Goal: Information Seeking & Learning: Find specific fact

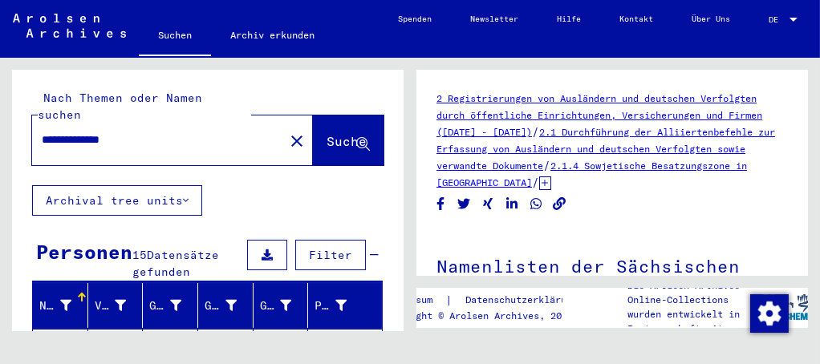
scroll to position [270, 0]
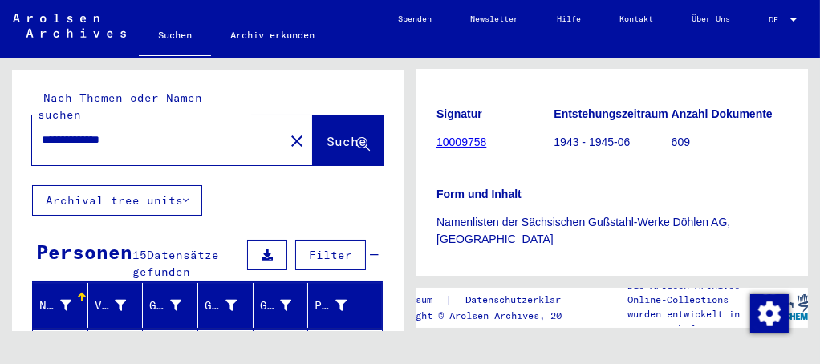
drag, startPoint x: 158, startPoint y: 127, endPoint x: -6, endPoint y: 100, distance: 165.8
click at [0, 100] on html "**********" at bounding box center [410, 182] width 820 height 364
type input "*"
click at [90, 132] on input "**********" at bounding box center [158, 140] width 233 height 17
type input "**********"
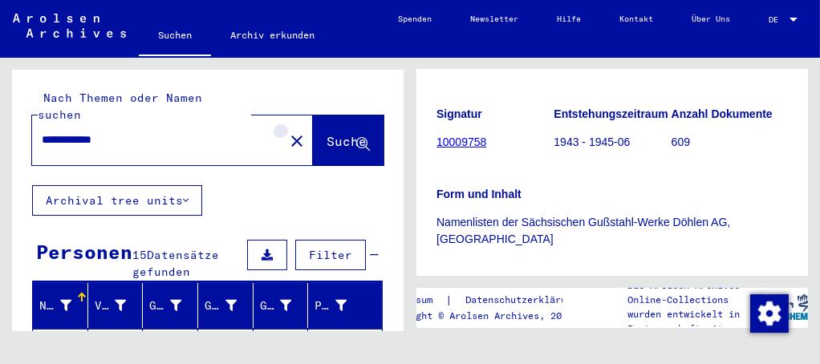
click at [281, 128] on button "close" at bounding box center [297, 140] width 32 height 32
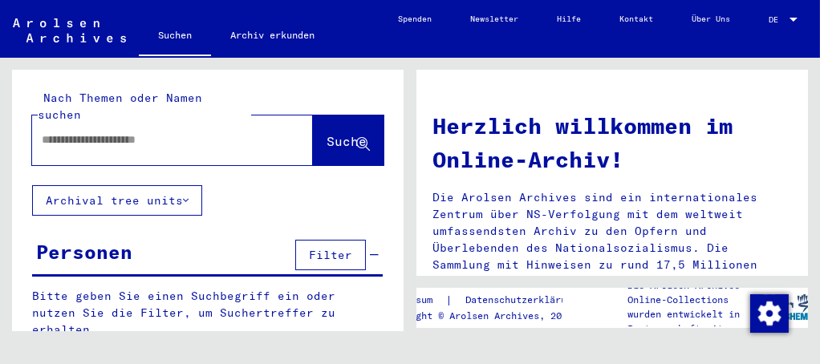
click at [121, 132] on input "text" at bounding box center [153, 140] width 223 height 17
click at [313, 116] on button "Suche" at bounding box center [348, 141] width 71 height 50
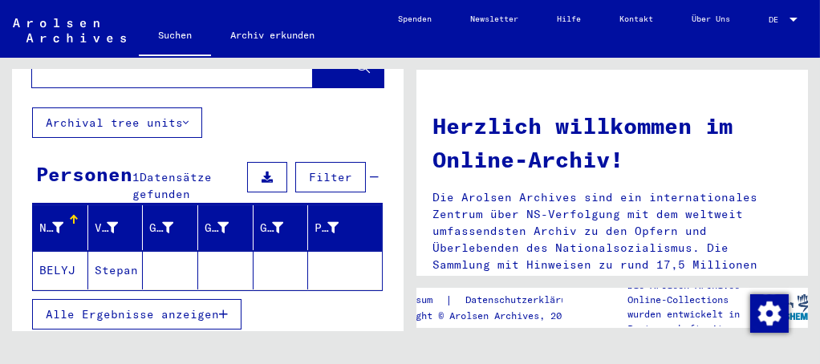
scroll to position [146, 0]
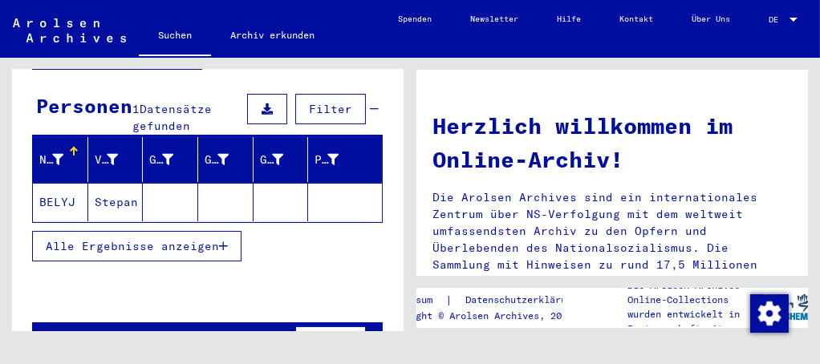
click at [125, 185] on mat-cell "Stepan" at bounding box center [115, 202] width 55 height 39
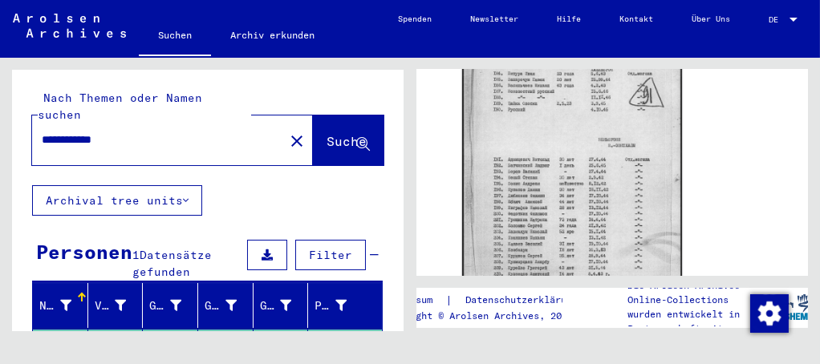
click at [70, 132] on input "**********" at bounding box center [158, 140] width 233 height 17
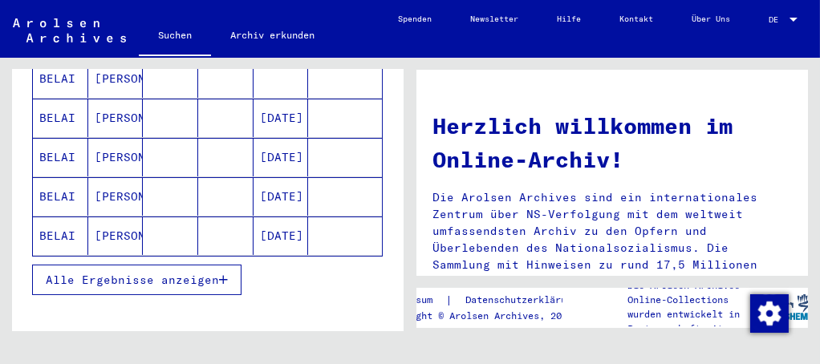
scroll to position [164, 0]
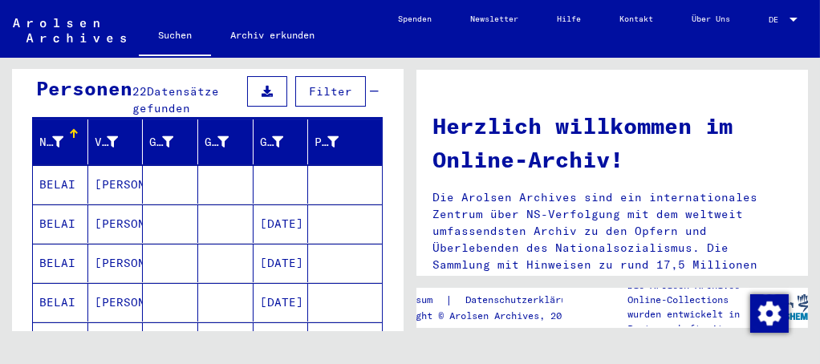
click at [267, 165] on mat-cell at bounding box center [281, 184] width 55 height 39
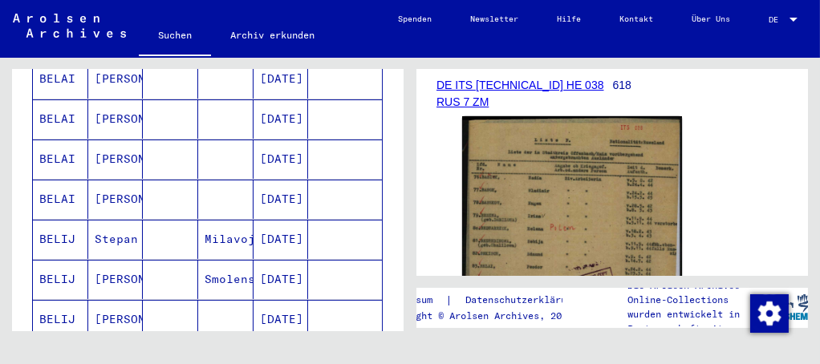
scroll to position [529, 0]
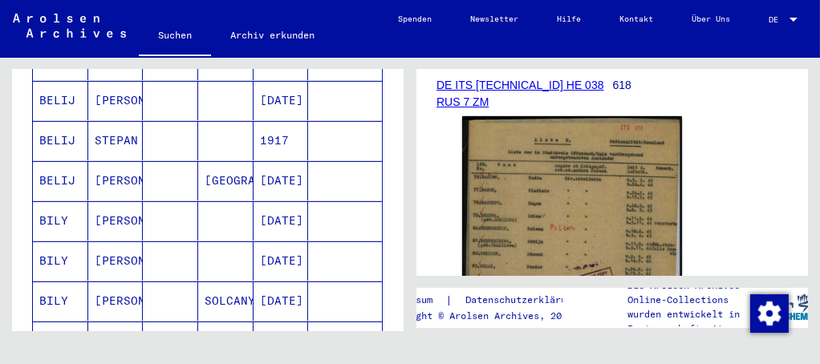
click at [262, 242] on mat-cell "[DATE]" at bounding box center [281, 261] width 55 height 39
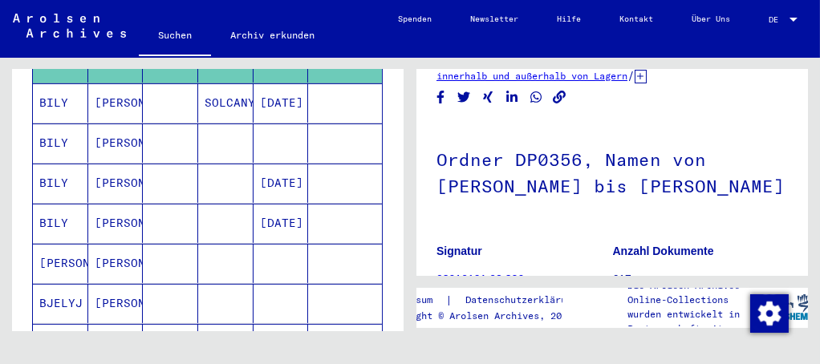
scroll to position [747, 0]
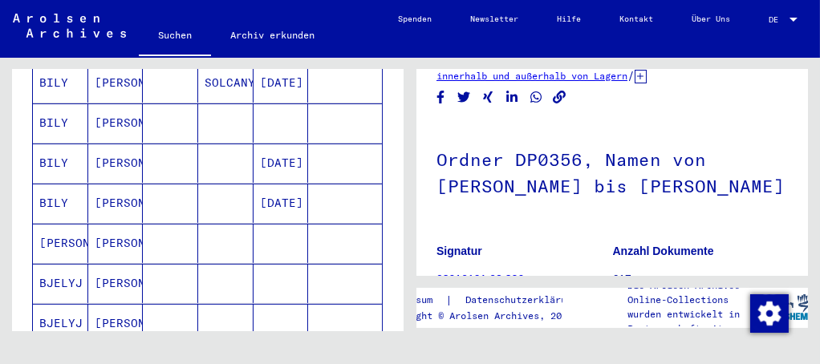
click at [204, 224] on mat-cell at bounding box center [225, 243] width 55 height 39
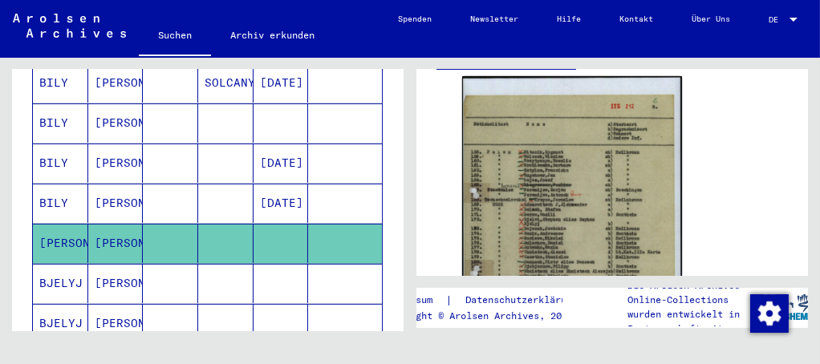
scroll to position [364, 0]
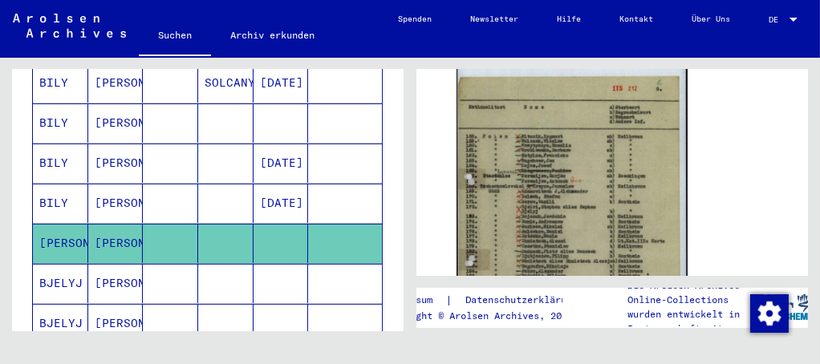
click at [544, 146] on img at bounding box center [572, 220] width 231 height 327
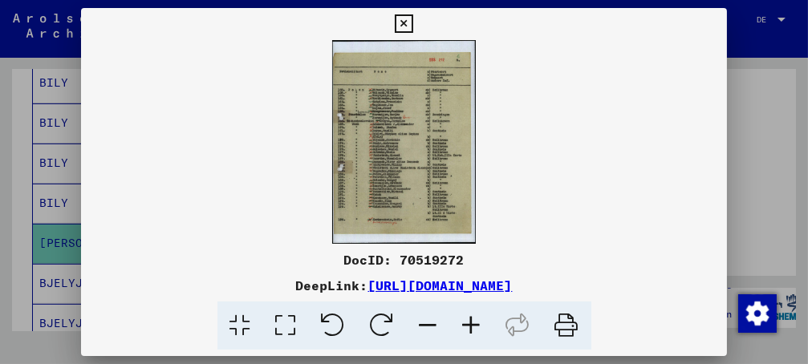
drag, startPoint x: 693, startPoint y: 286, endPoint x: 201, endPoint y: 282, distance: 492.6
click at [201, 282] on div "DeepLink: [URL][DOMAIN_NAME]" at bounding box center [404, 285] width 647 height 19
copy link "[URL][DOMAIN_NAME]"
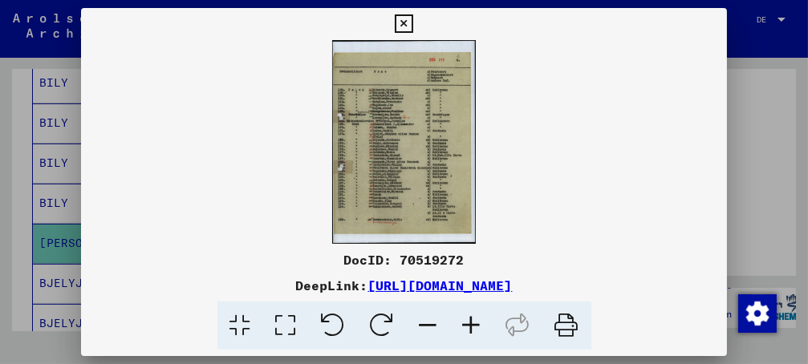
click at [413, 27] on icon at bounding box center [404, 23] width 18 height 19
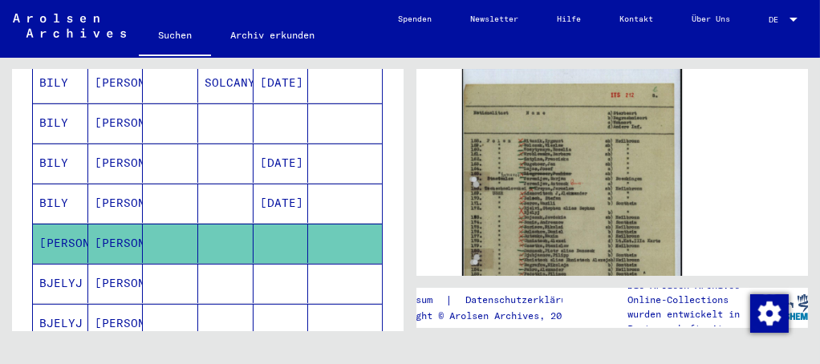
click at [116, 264] on mat-cell "[PERSON_NAME]" at bounding box center [115, 283] width 55 height 39
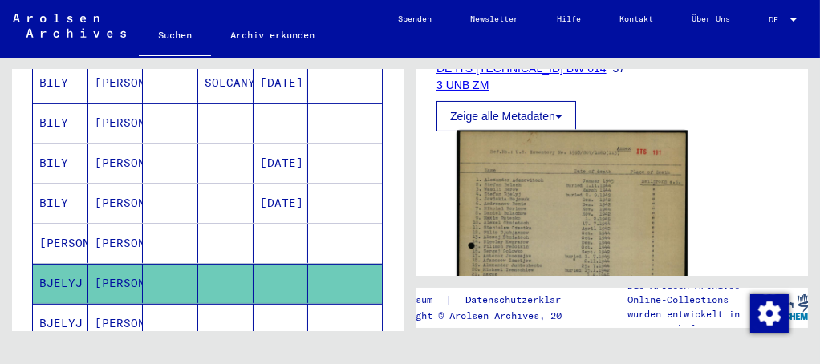
scroll to position [364, 0]
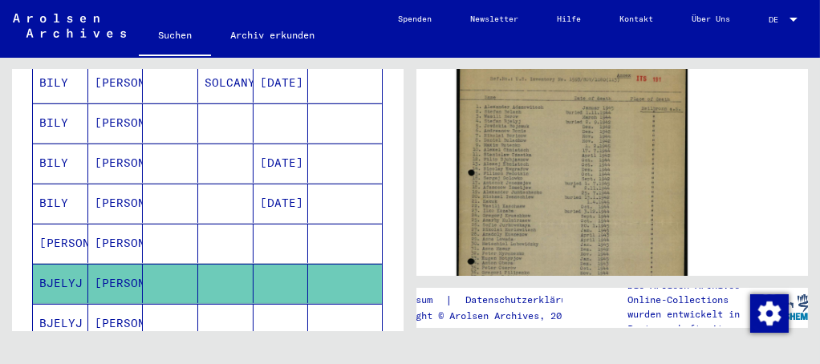
click at [557, 222] on img at bounding box center [572, 211] width 231 height 307
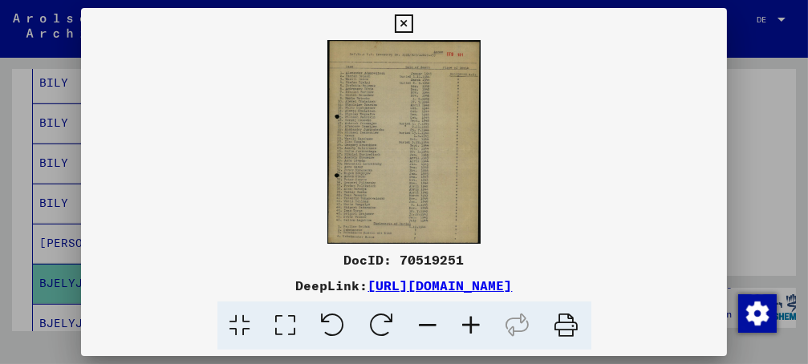
drag, startPoint x: 645, startPoint y: 285, endPoint x: 202, endPoint y: 286, distance: 442.9
click at [202, 286] on div "DeepLink: [URL][DOMAIN_NAME]" at bounding box center [404, 285] width 647 height 19
copy link "[URL][DOMAIN_NAME]"
click at [413, 23] on icon at bounding box center [404, 23] width 18 height 19
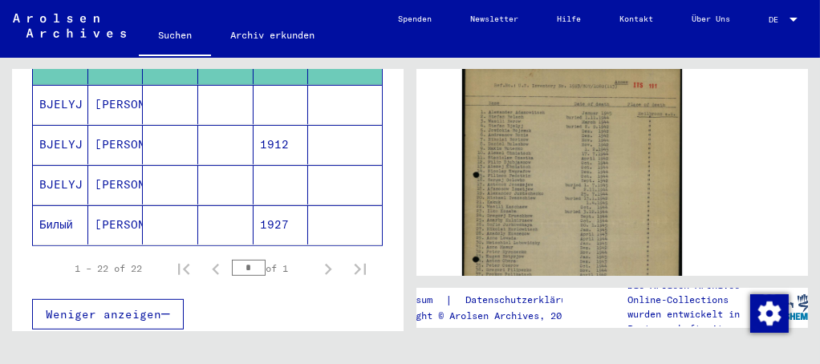
scroll to position [893, 0]
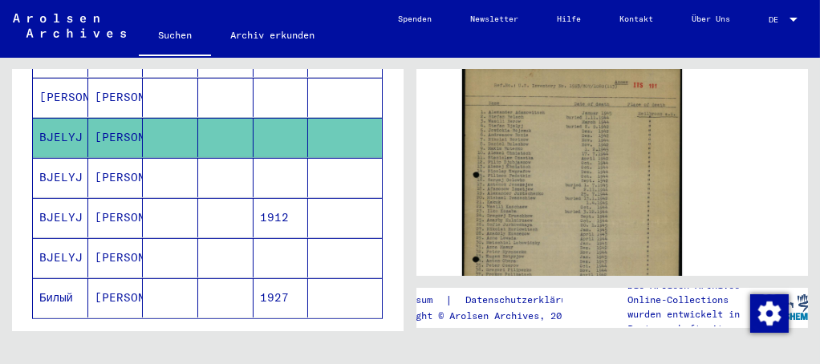
click at [124, 158] on mat-cell "[PERSON_NAME]" at bounding box center [115, 177] width 55 height 39
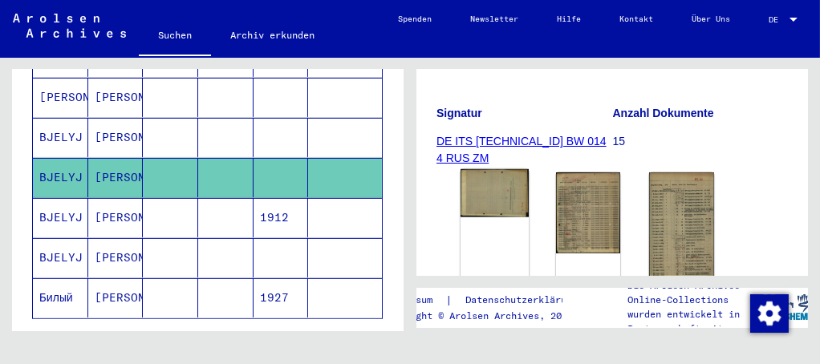
click at [497, 204] on img at bounding box center [495, 193] width 68 height 48
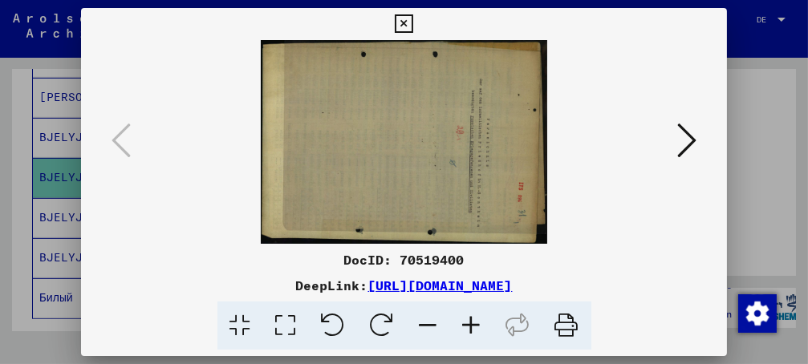
click at [413, 20] on icon at bounding box center [404, 23] width 18 height 19
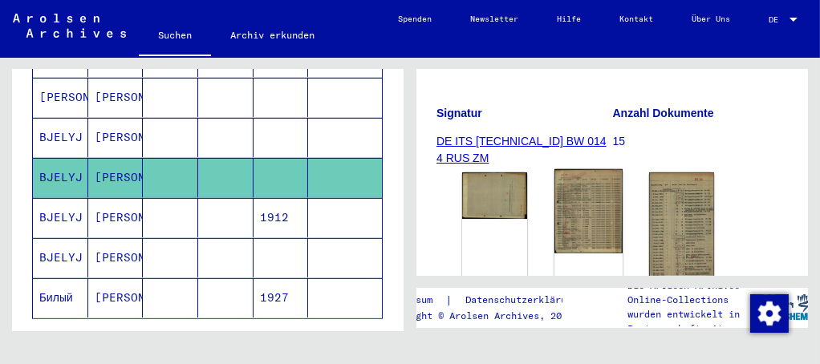
click at [591, 234] on img at bounding box center [588, 211] width 68 height 84
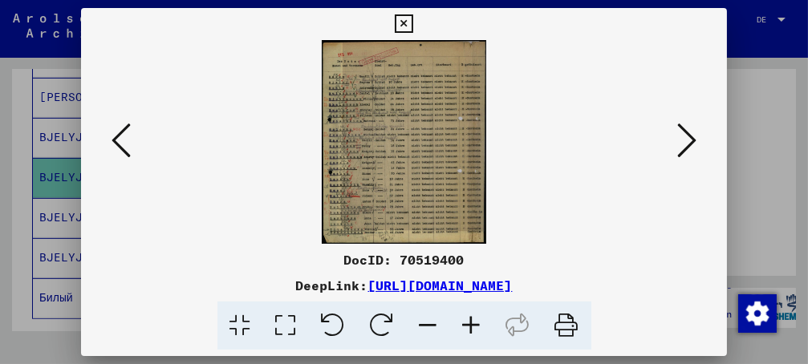
drag, startPoint x: 692, startPoint y: 285, endPoint x: 201, endPoint y: 281, distance: 490.2
click at [201, 281] on div "DeepLink: [URL][DOMAIN_NAME]" at bounding box center [404, 285] width 647 height 19
copy link "[URL][DOMAIN_NAME]"
drag, startPoint x: 718, startPoint y: 23, endPoint x: 710, endPoint y: 27, distance: 9.0
click at [413, 24] on icon at bounding box center [404, 23] width 18 height 19
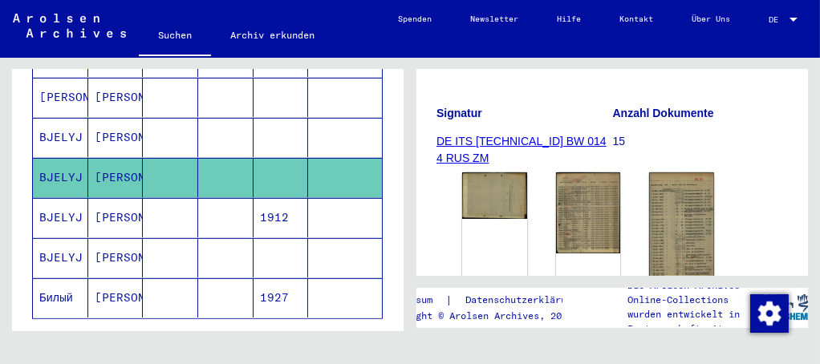
click at [128, 198] on mat-cell "[PERSON_NAME]" at bounding box center [115, 217] width 55 height 39
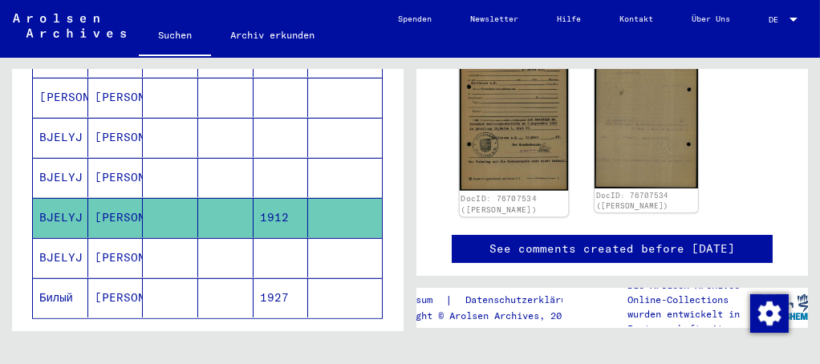
scroll to position [364, 0]
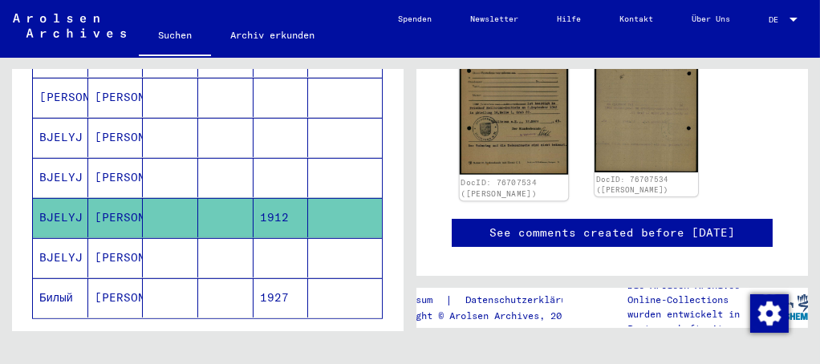
click at [528, 152] on img at bounding box center [514, 98] width 108 height 152
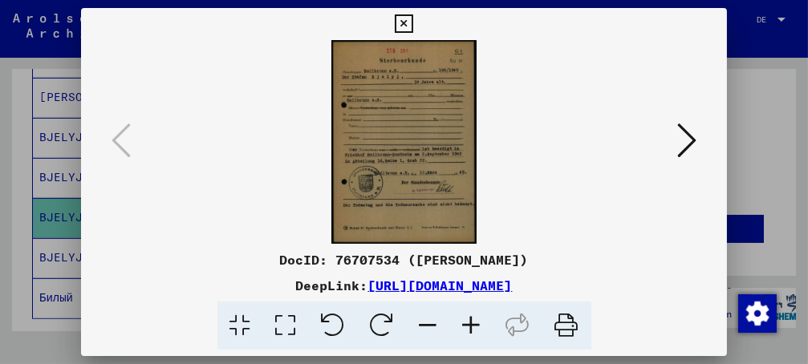
drag, startPoint x: 698, startPoint y: 290, endPoint x: 202, endPoint y: 284, distance: 495.9
click at [202, 284] on div "DeepLink: [URL][DOMAIN_NAME]" at bounding box center [404, 285] width 647 height 19
copy link "[URL][DOMAIN_NAME]"
click at [413, 18] on icon at bounding box center [404, 23] width 18 height 19
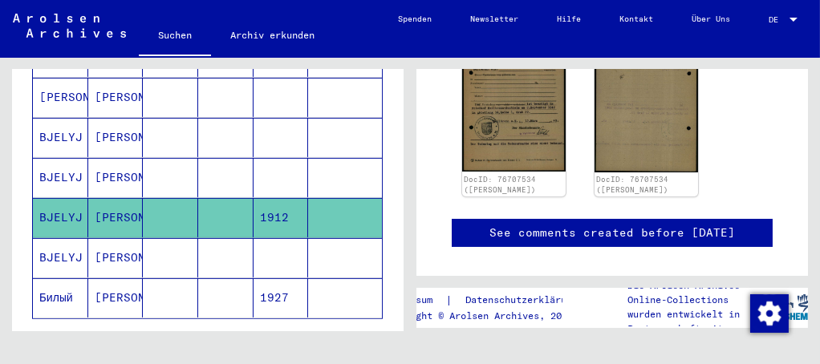
click at [107, 238] on mat-cell "[PERSON_NAME]" at bounding box center [115, 257] width 55 height 39
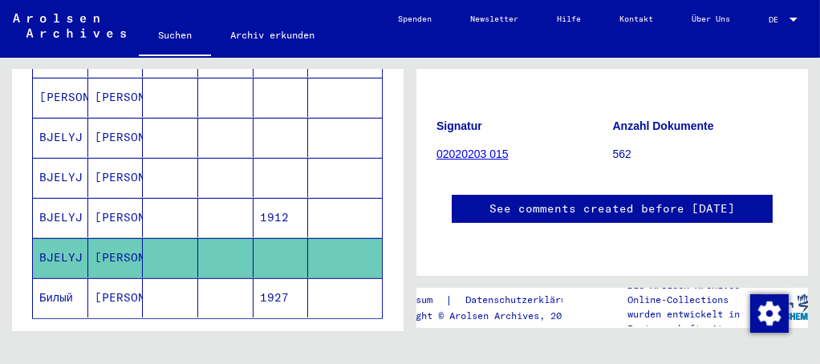
scroll to position [218, 0]
click at [290, 278] on mat-cell "1927" at bounding box center [281, 297] width 55 height 39
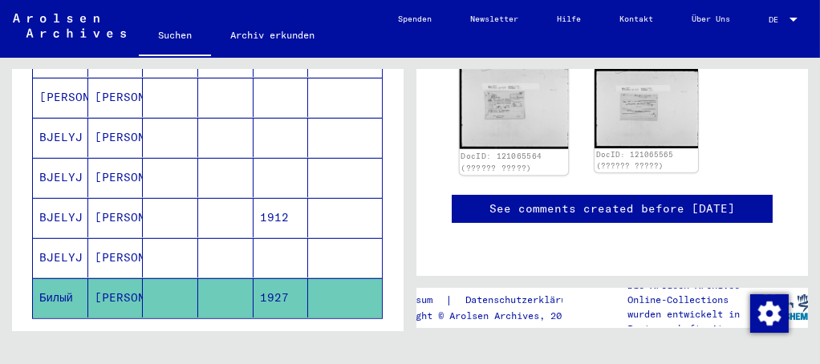
click at [530, 116] on img at bounding box center [514, 108] width 108 height 83
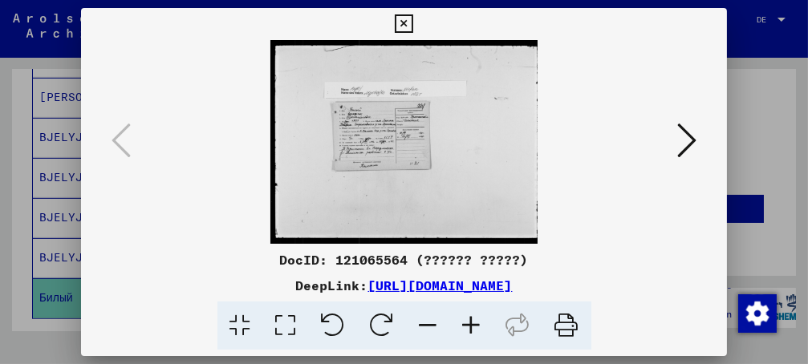
click at [473, 323] on icon at bounding box center [471, 326] width 43 height 49
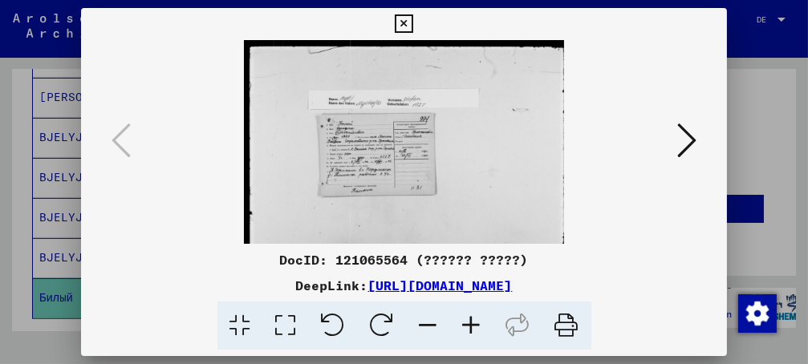
click at [473, 323] on icon at bounding box center [471, 326] width 43 height 49
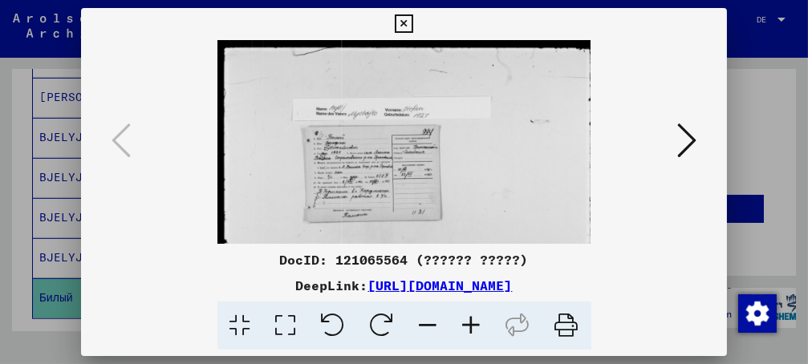
click at [473, 323] on icon at bounding box center [471, 326] width 43 height 49
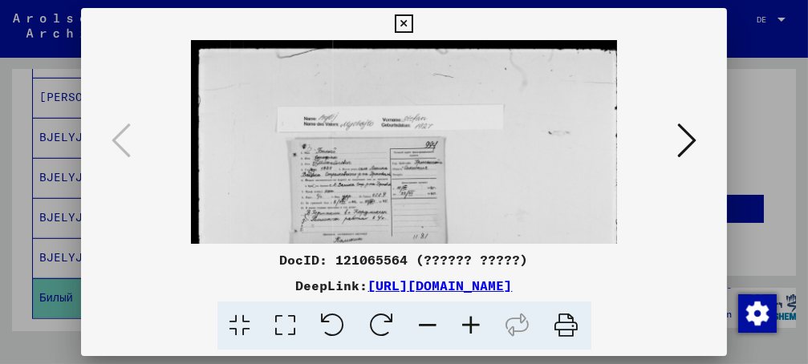
click at [473, 323] on icon at bounding box center [471, 326] width 43 height 49
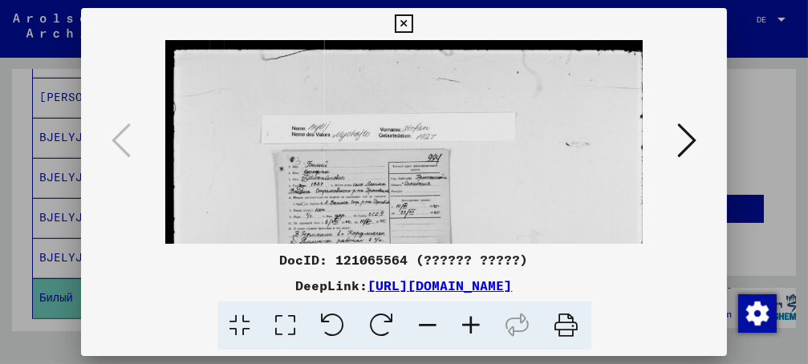
click at [413, 25] on icon at bounding box center [404, 23] width 18 height 19
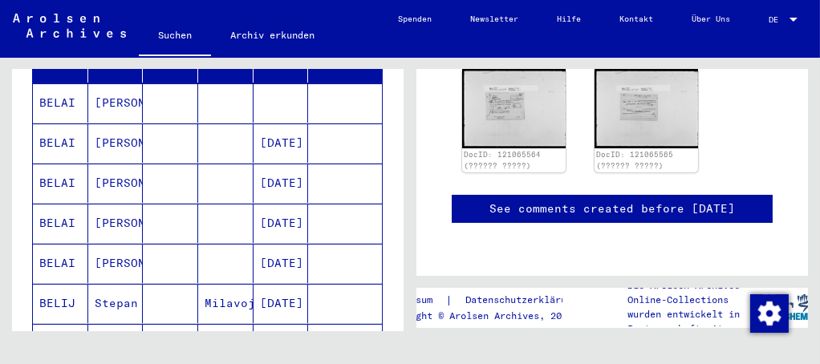
scroll to position [18, 0]
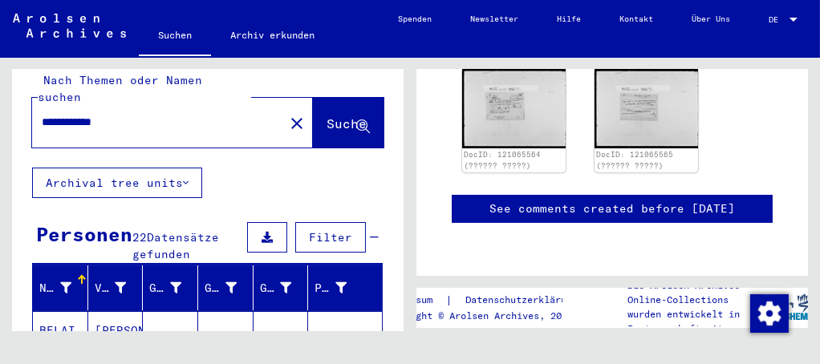
drag, startPoint x: 136, startPoint y: 99, endPoint x: -6, endPoint y: 88, distance: 142.5
click at [0, 88] on html "**********" at bounding box center [410, 182] width 820 height 364
type input "*"
type input "**********"
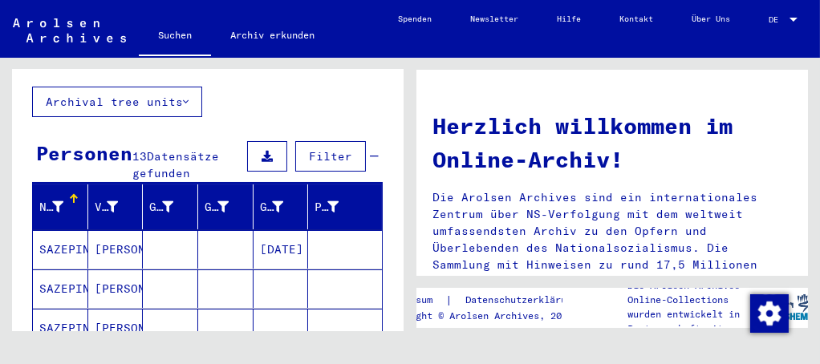
scroll to position [164, 0]
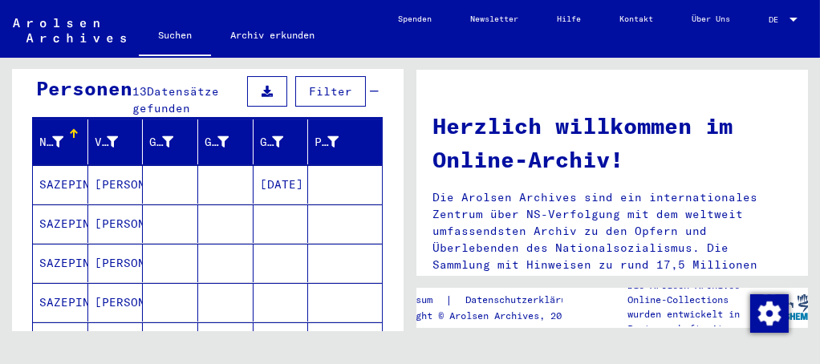
click at [112, 205] on mat-cell "[PERSON_NAME]" at bounding box center [115, 224] width 55 height 39
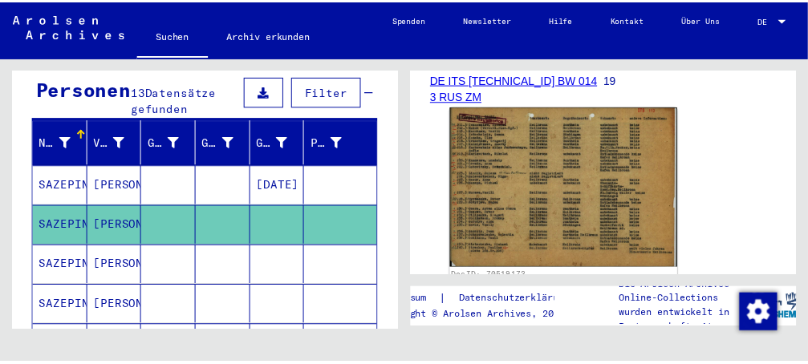
scroll to position [291, 0]
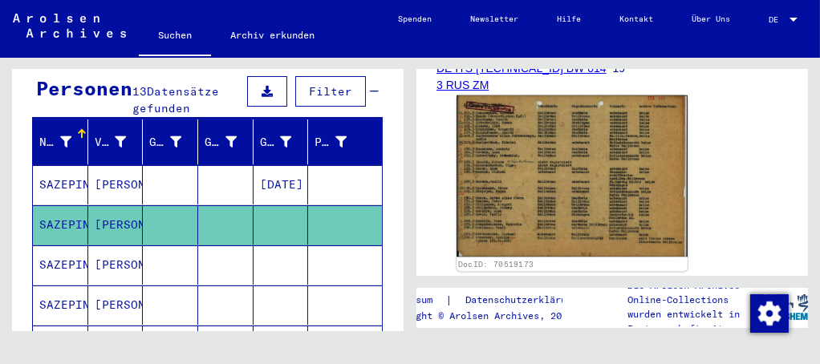
click at [538, 160] on img at bounding box center [572, 176] width 231 height 162
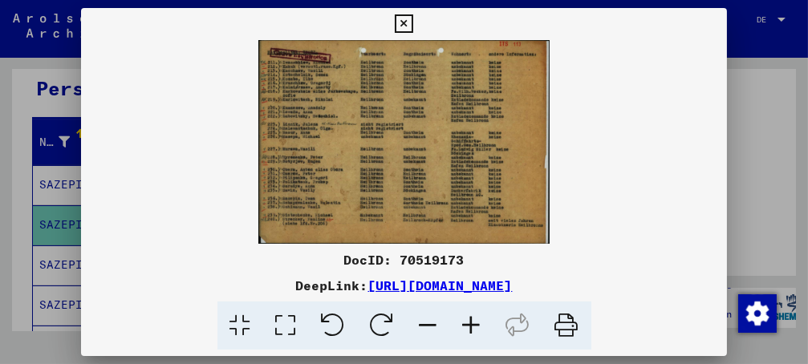
click at [465, 325] on icon at bounding box center [471, 326] width 43 height 49
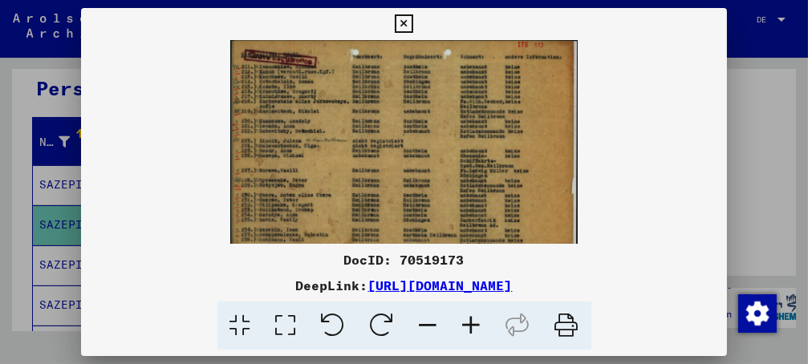
click at [465, 325] on icon at bounding box center [471, 326] width 43 height 49
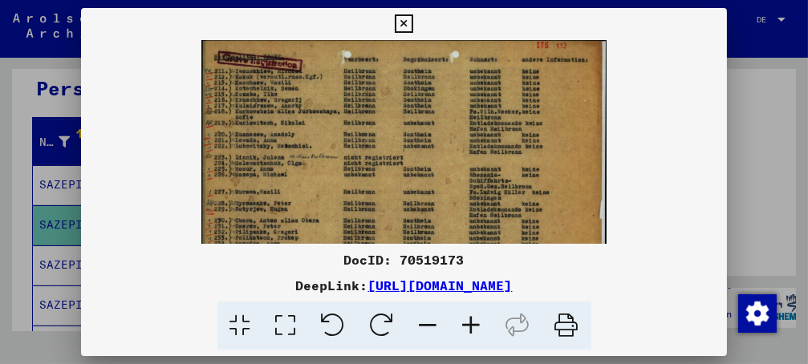
click at [465, 325] on icon at bounding box center [471, 326] width 43 height 49
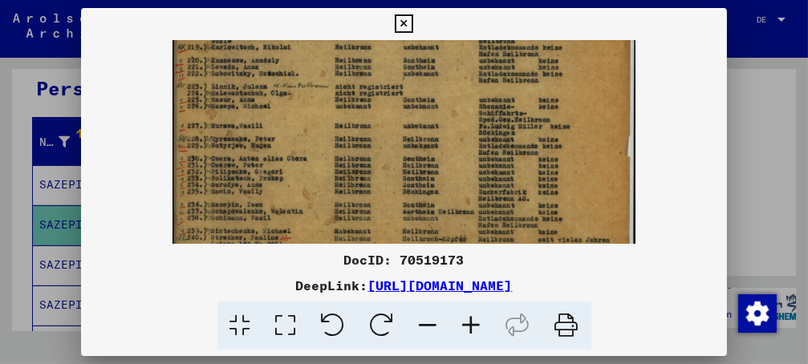
drag, startPoint x: 259, startPoint y: 181, endPoint x: 260, endPoint y: 81, distance: 100.3
click at [260, 81] on img at bounding box center [404, 115] width 462 height 324
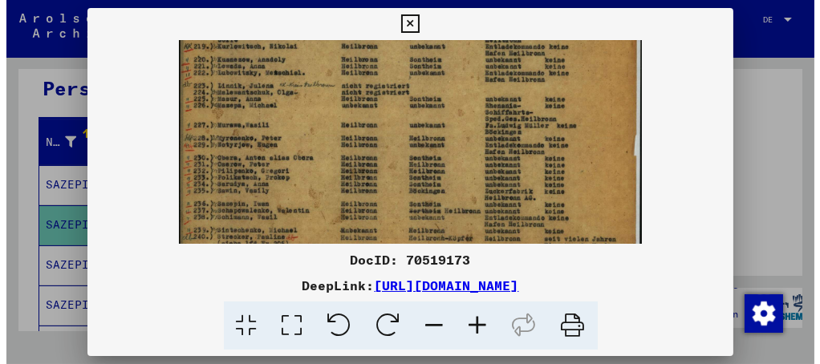
scroll to position [120, 0]
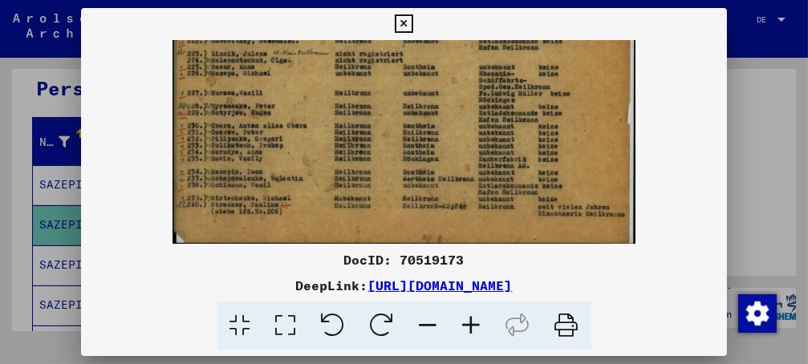
drag, startPoint x: 272, startPoint y: 161, endPoint x: 274, endPoint y: 94, distance: 67.4
click at [274, 94] on img at bounding box center [404, 82] width 462 height 324
drag, startPoint x: 725, startPoint y: 21, endPoint x: 688, endPoint y: 30, distance: 38.9
click at [413, 21] on icon at bounding box center [404, 23] width 18 height 19
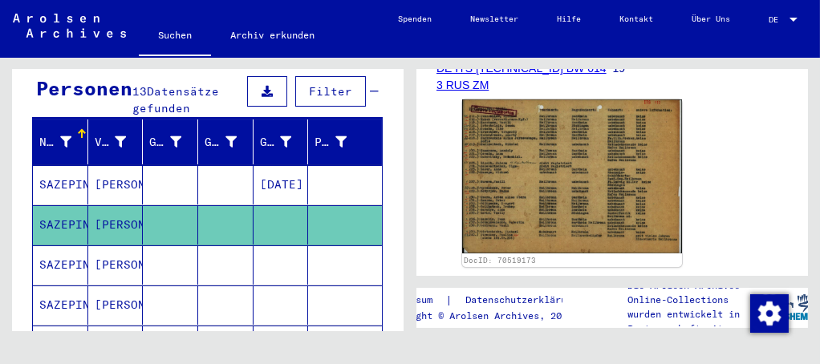
click at [111, 254] on mat-cell "[PERSON_NAME]" at bounding box center [115, 265] width 55 height 39
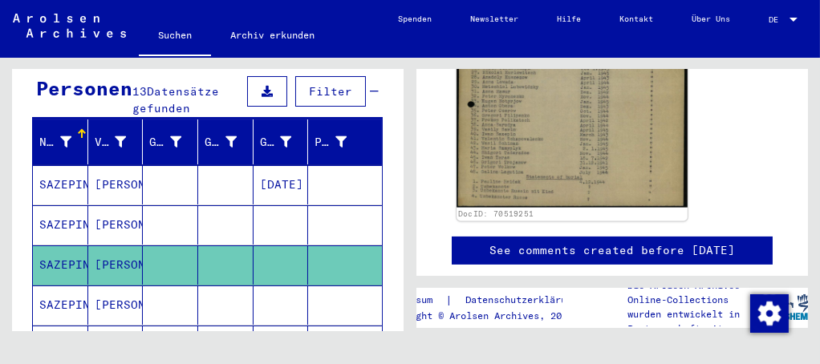
scroll to position [510, 0]
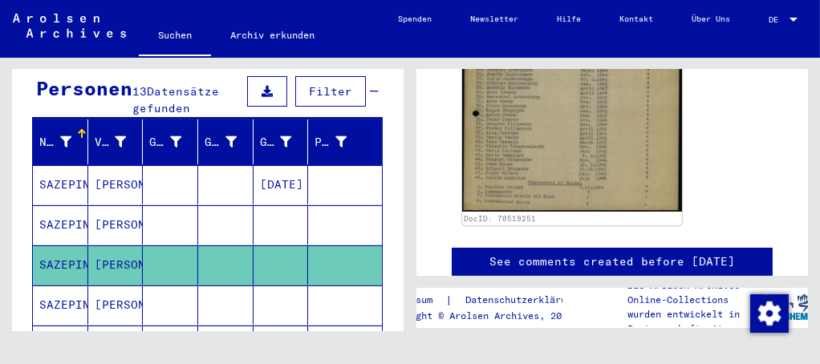
click at [125, 286] on mat-cell "[PERSON_NAME]" at bounding box center [115, 305] width 55 height 39
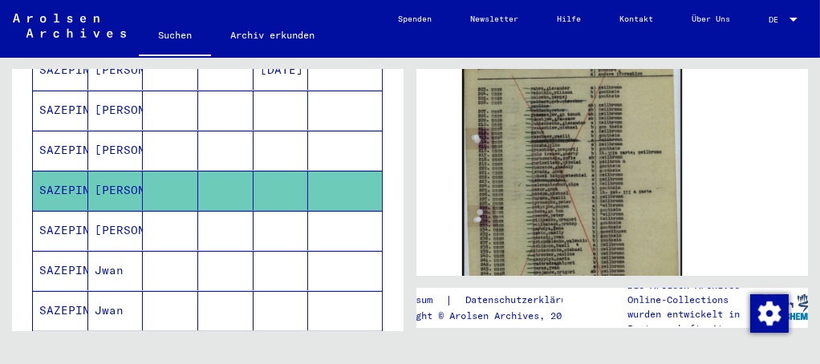
scroll to position [310, 0]
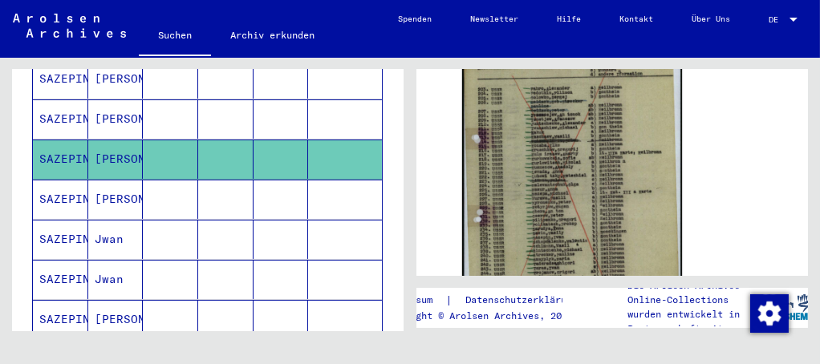
click at [99, 181] on mat-cell "[PERSON_NAME]" at bounding box center [115, 199] width 55 height 39
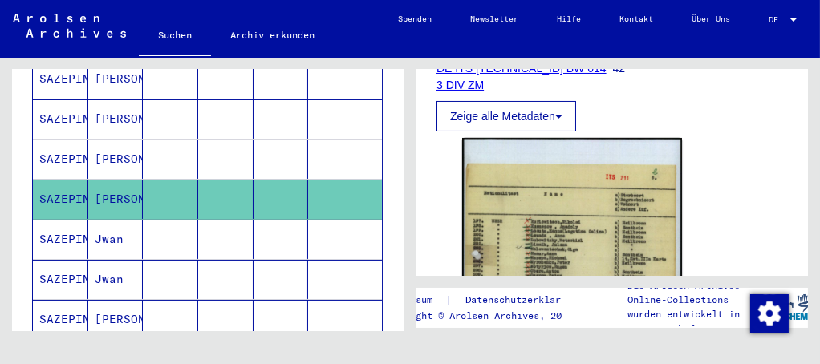
click at [83, 220] on mat-cell "SAZEPIN" at bounding box center [60, 239] width 55 height 39
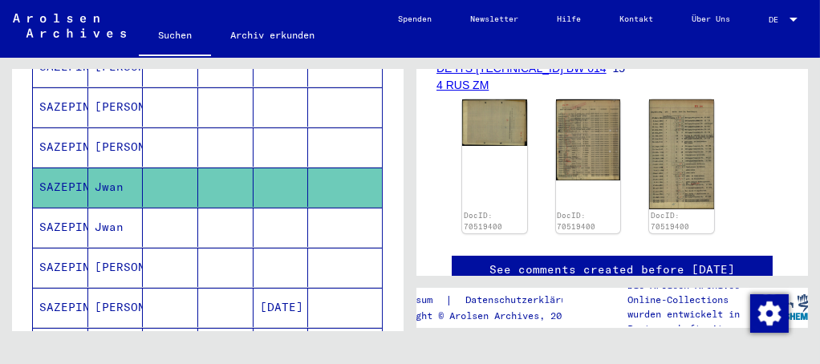
scroll to position [383, 0]
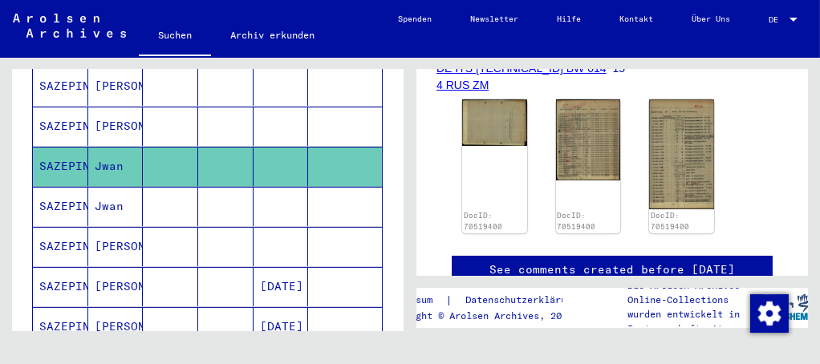
click at [151, 187] on mat-cell at bounding box center [170, 206] width 55 height 39
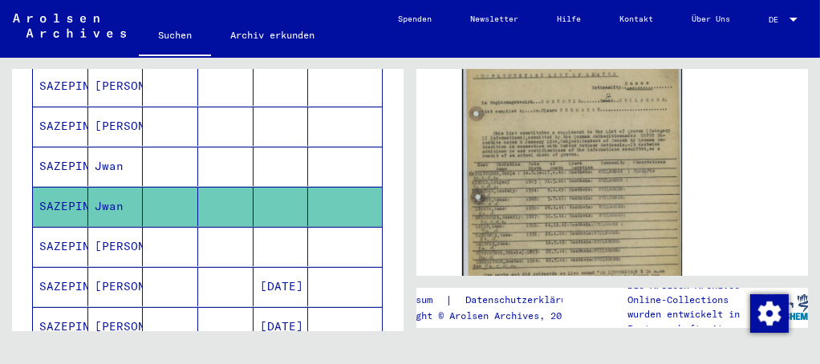
scroll to position [437, 0]
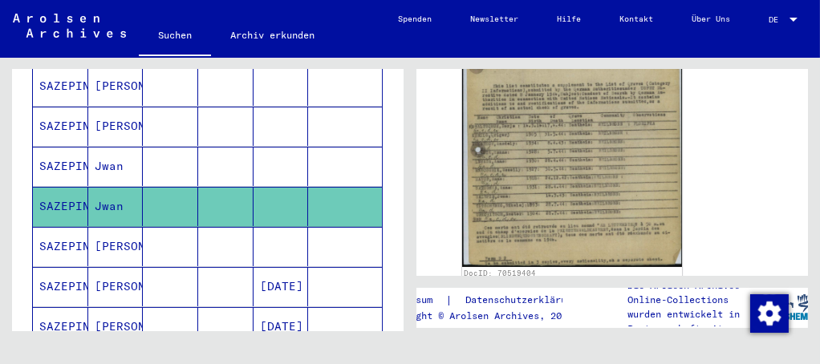
click at [103, 227] on mat-cell "[PERSON_NAME]" at bounding box center [115, 246] width 55 height 39
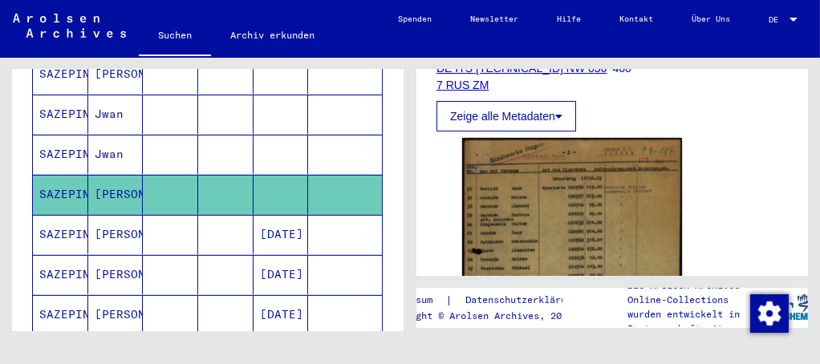
scroll to position [456, 0]
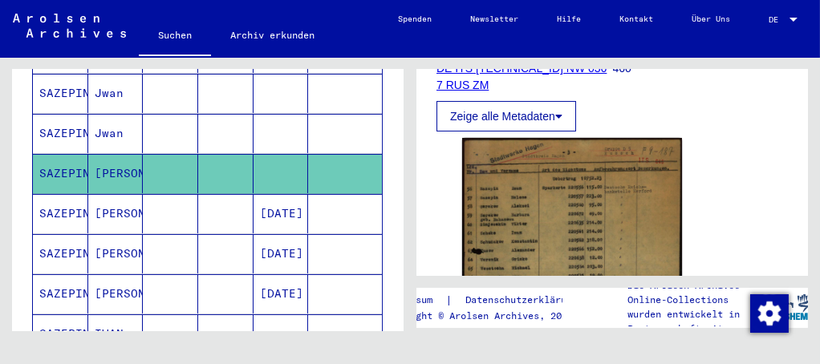
click at [105, 194] on mat-cell "[PERSON_NAME]" at bounding box center [115, 213] width 55 height 39
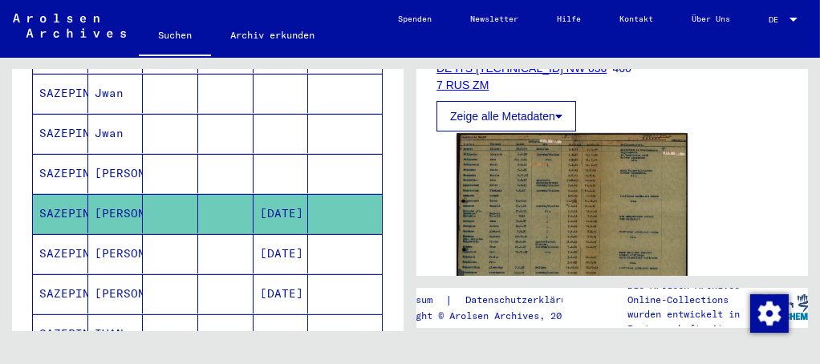
click at [477, 227] on img at bounding box center [572, 224] width 231 height 183
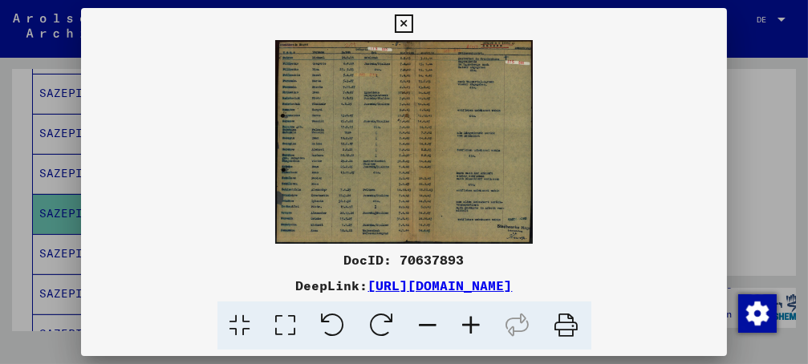
click at [476, 331] on icon at bounding box center [471, 326] width 43 height 49
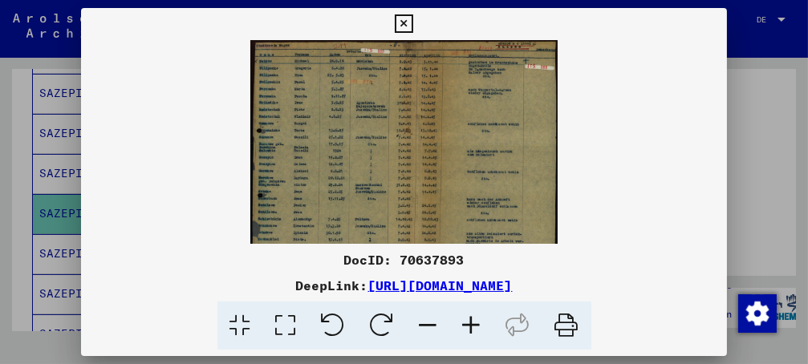
click at [475, 331] on icon at bounding box center [471, 326] width 43 height 49
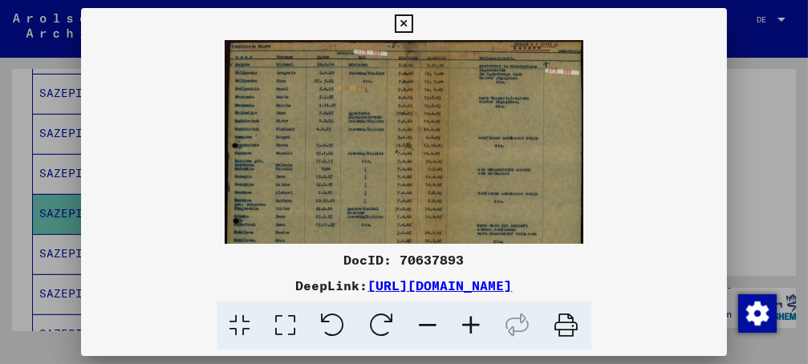
click at [475, 330] on icon at bounding box center [471, 326] width 43 height 49
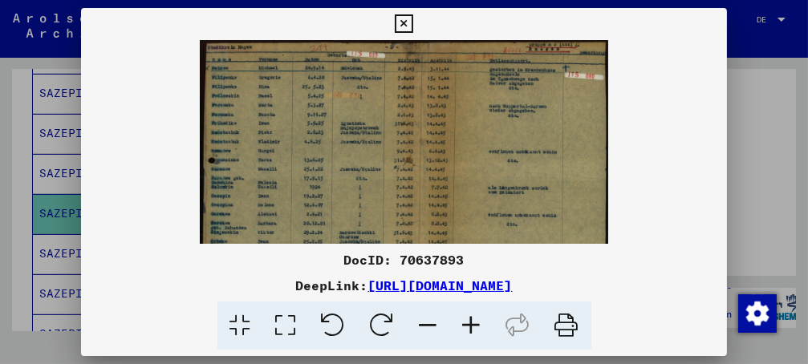
click at [413, 18] on icon at bounding box center [404, 23] width 18 height 19
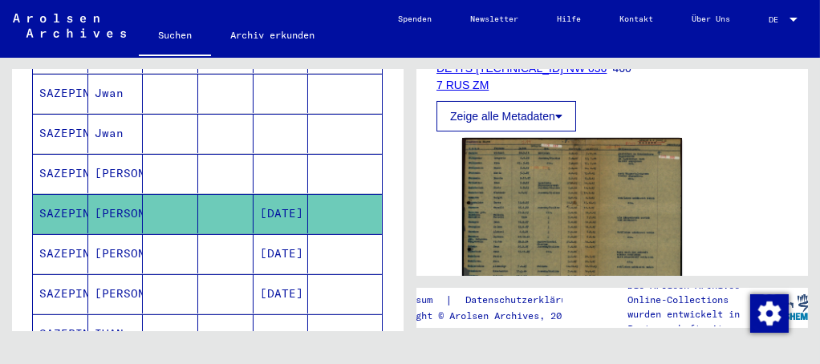
click at [108, 234] on mat-cell "[PERSON_NAME]" at bounding box center [115, 253] width 55 height 39
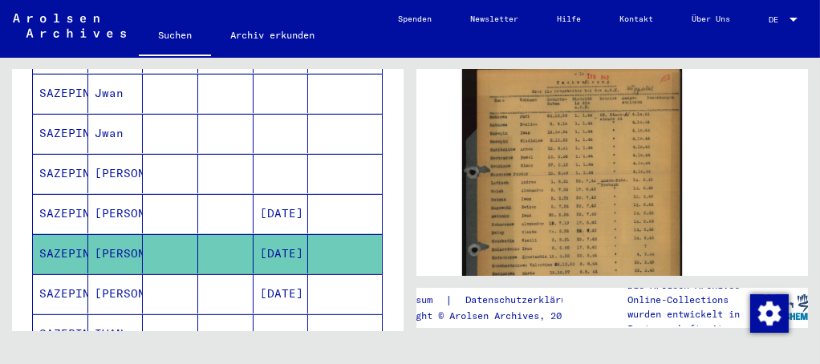
click at [74, 274] on mat-cell "SAZEPIN" at bounding box center [60, 293] width 55 height 39
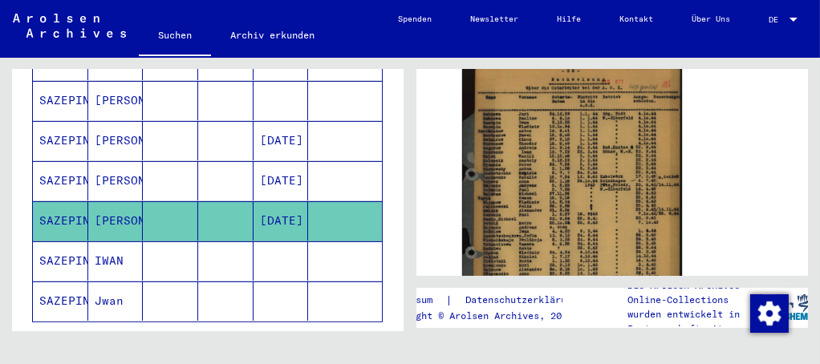
click at [117, 242] on mat-cell "IWAN" at bounding box center [115, 261] width 55 height 39
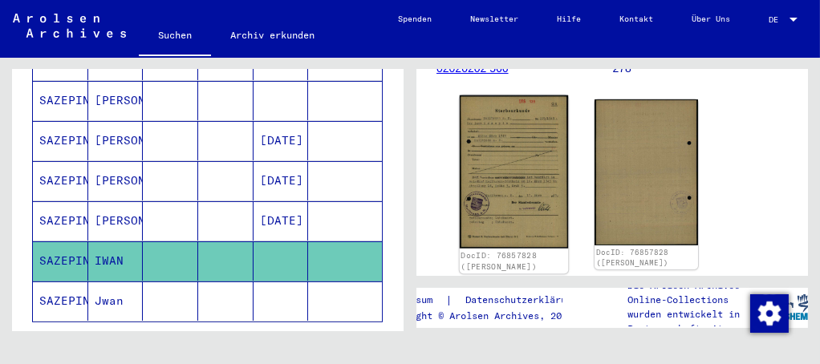
click at [529, 177] on img at bounding box center [514, 171] width 108 height 153
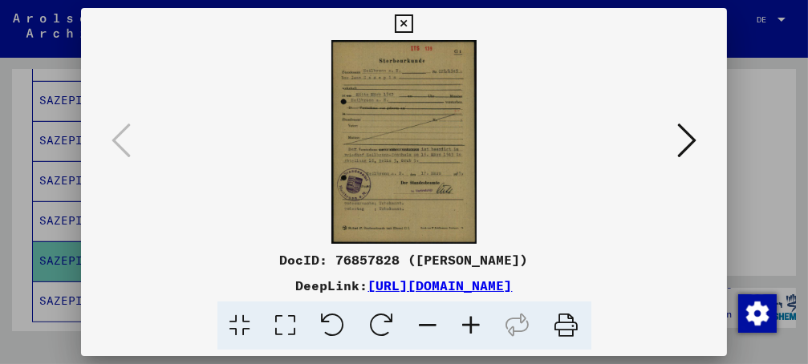
drag, startPoint x: 693, startPoint y: 285, endPoint x: 199, endPoint y: 288, distance: 494.3
click at [199, 288] on div "DeepLink: [URL][DOMAIN_NAME]" at bounding box center [404, 285] width 647 height 19
copy link "[URL][DOMAIN_NAME]"
click at [413, 22] on icon at bounding box center [404, 23] width 18 height 19
